Goal: Find specific page/section: Find specific page/section

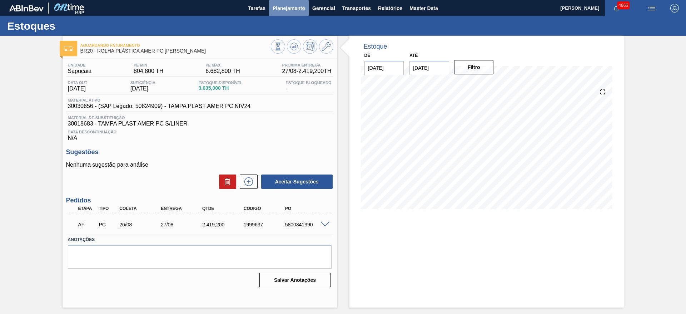
click at [280, 8] on span "Planejamento" at bounding box center [289, 8] width 33 height 9
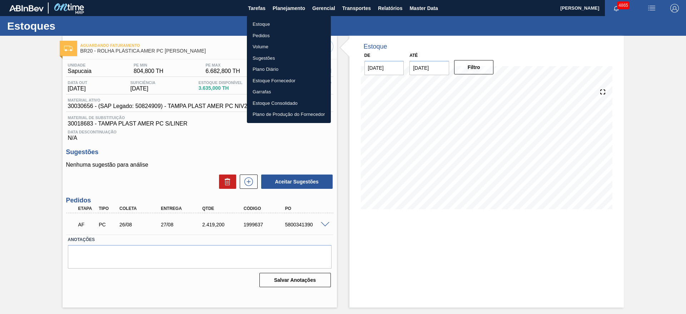
click at [428, 4] on div at bounding box center [343, 157] width 686 height 314
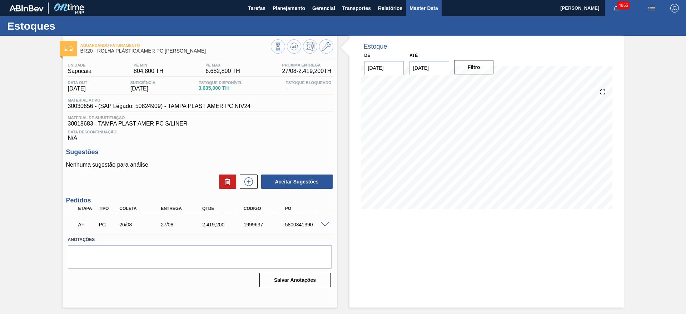
click at [425, 5] on span "Master Data" at bounding box center [424, 8] width 28 height 9
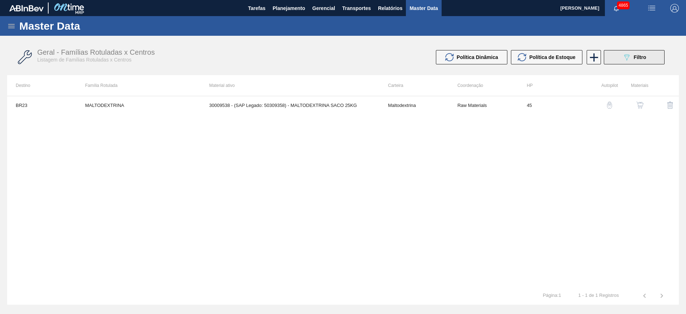
click at [457, 61] on button "089F7B8B-B2A5-4AFE-B5C0-19BA573D28AC Filtro" at bounding box center [634, 57] width 61 height 14
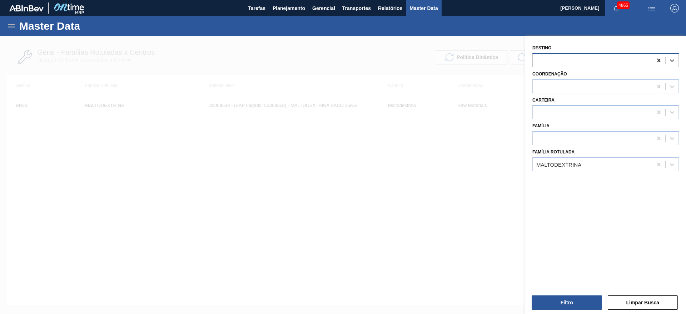
click at [457, 61] on icon at bounding box center [658, 60] width 7 height 7
click at [408, 149] on div at bounding box center [343, 193] width 686 height 314
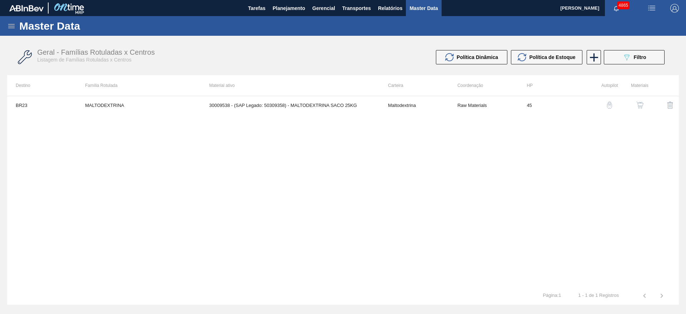
click at [11, 26] on icon at bounding box center [11, 26] width 9 height 9
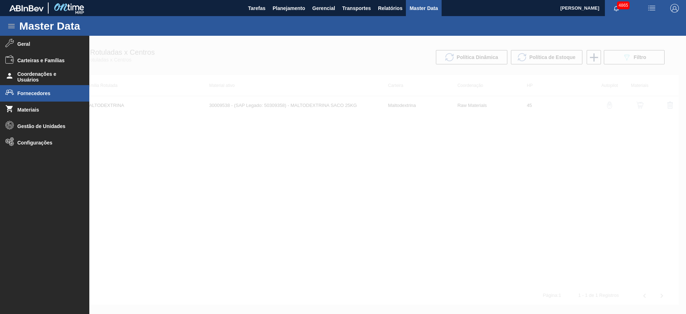
click at [34, 96] on li "Fornecedores" at bounding box center [44, 93] width 89 height 16
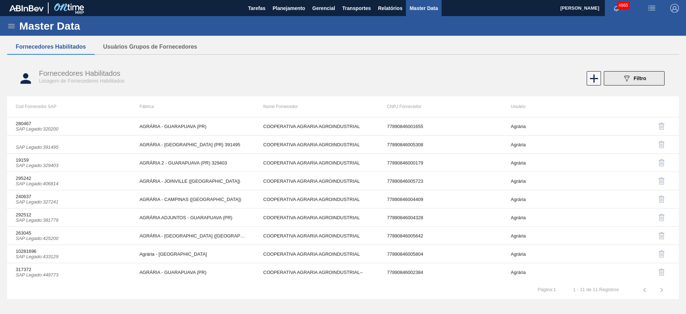
click at [457, 80] on button "089F7B8B-B2A5-4AFE-B5C0-19BA573D28AC Filtro" at bounding box center [634, 78] width 61 height 14
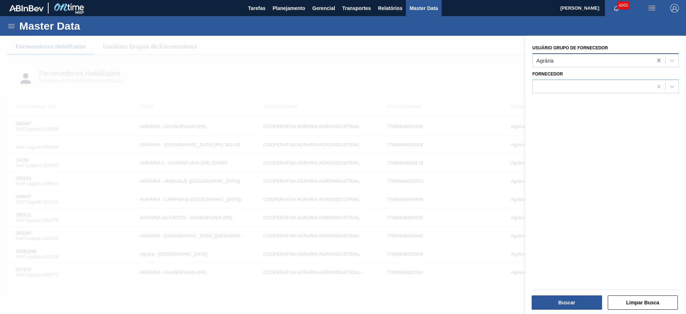
click at [457, 59] on icon at bounding box center [658, 60] width 7 height 7
type Fornecedor "prako"
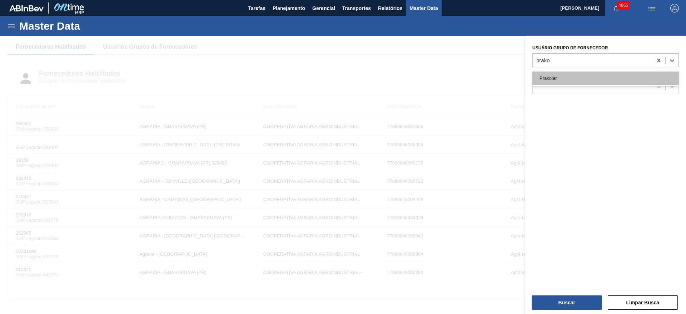
click at [457, 78] on div "Prakolar" at bounding box center [605, 77] width 147 height 13
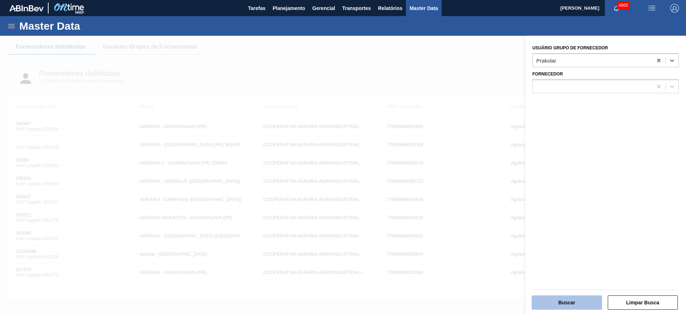
click at [457, 209] on button "Buscar" at bounding box center [567, 302] width 70 height 14
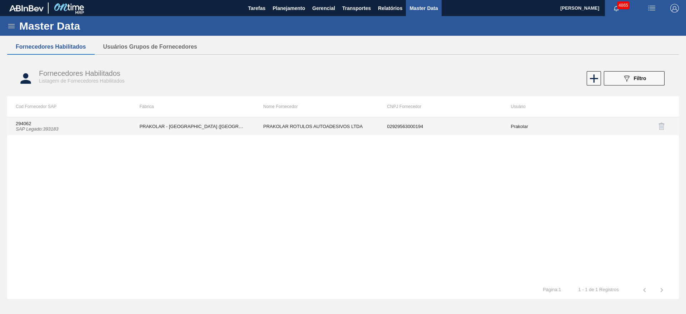
click at [78, 130] on td "294062 SAP Legado : 393183" at bounding box center [69, 126] width 124 height 18
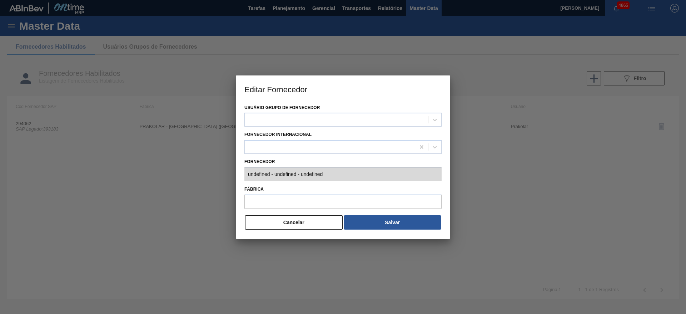
type input "294062 (SAP Legado: 393183) - PRAKOLAR ROTULOS AUTOADESIVOS LTDA - 029295630001…"
type input "PRAKOLAR - [GEOGRAPHIC_DATA] ([GEOGRAPHIC_DATA])"
